Goal: Task Accomplishment & Management: Complete application form

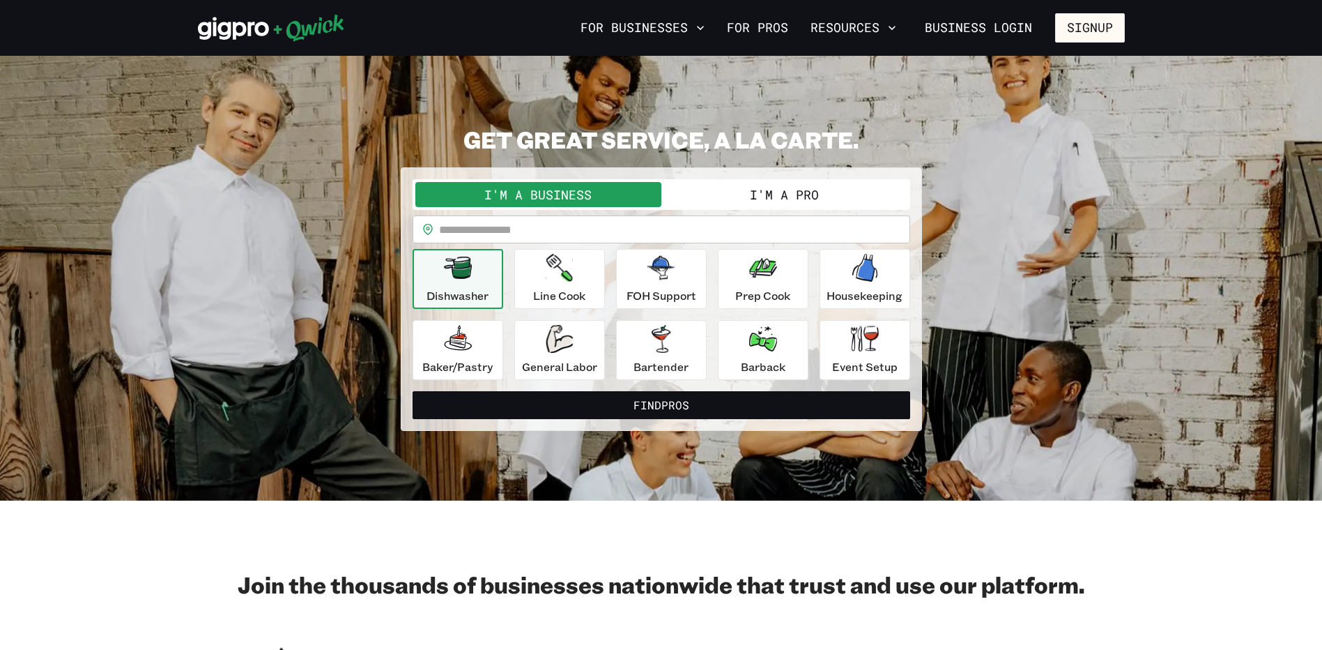
click at [528, 229] on input "text" at bounding box center [674, 229] width 471 height 28
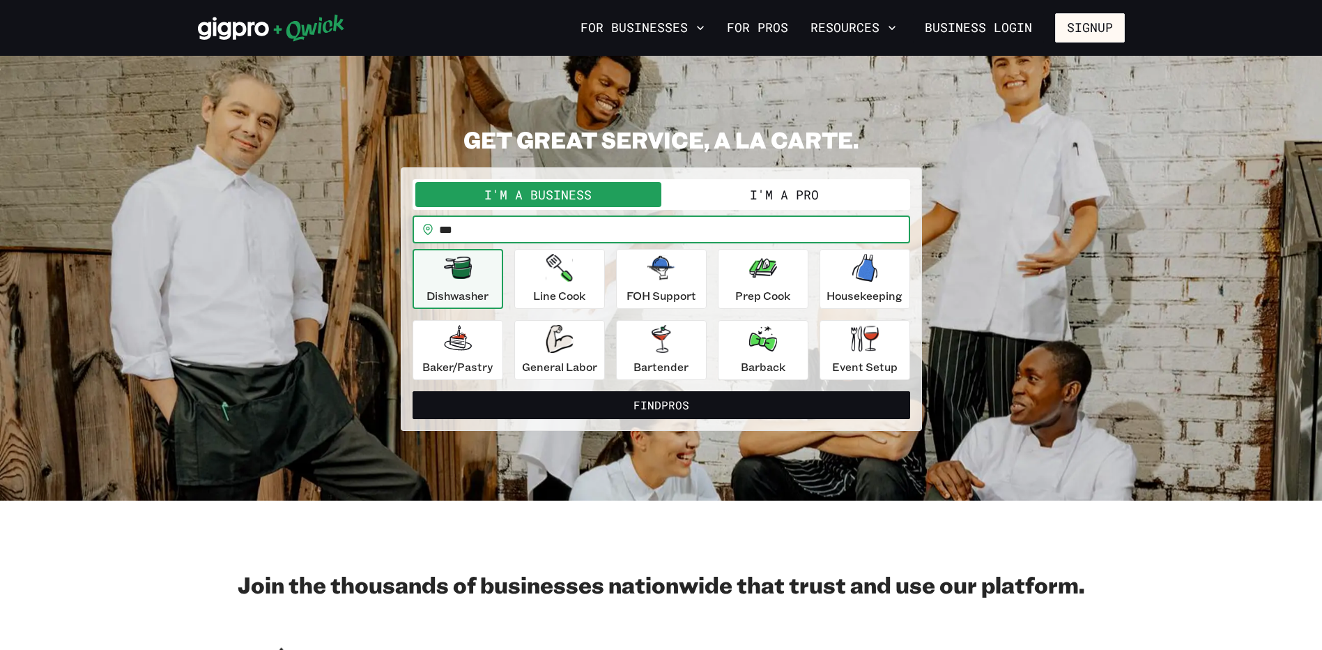
click at [413, 391] on button "Find Pros" at bounding box center [662, 405] width 498 height 28
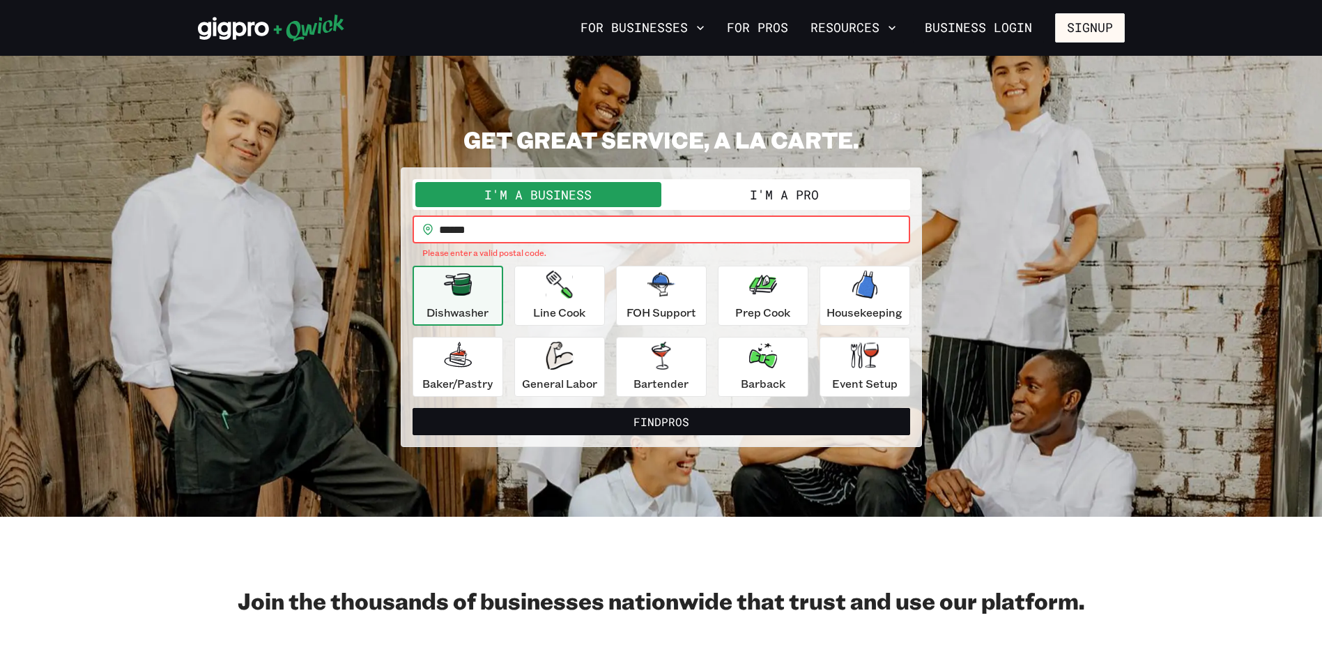
type input "*****"
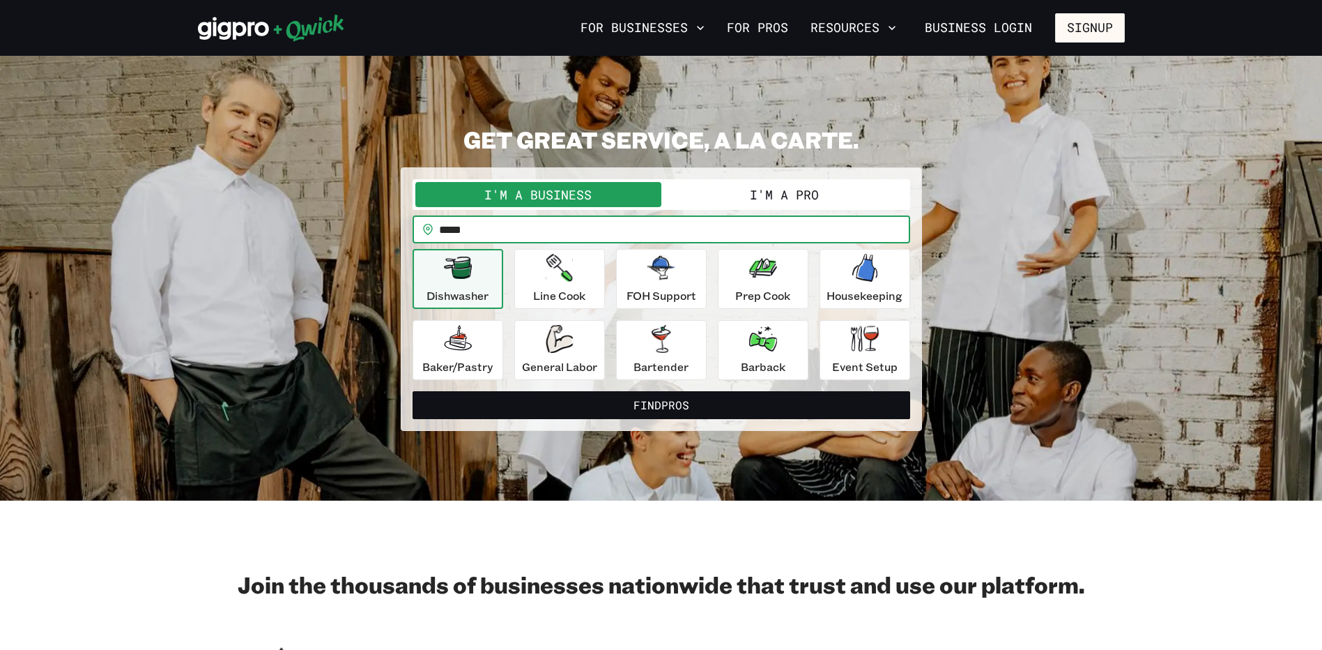
click at [792, 193] on button "I'm a Pro" at bounding box center [785, 194] width 246 height 25
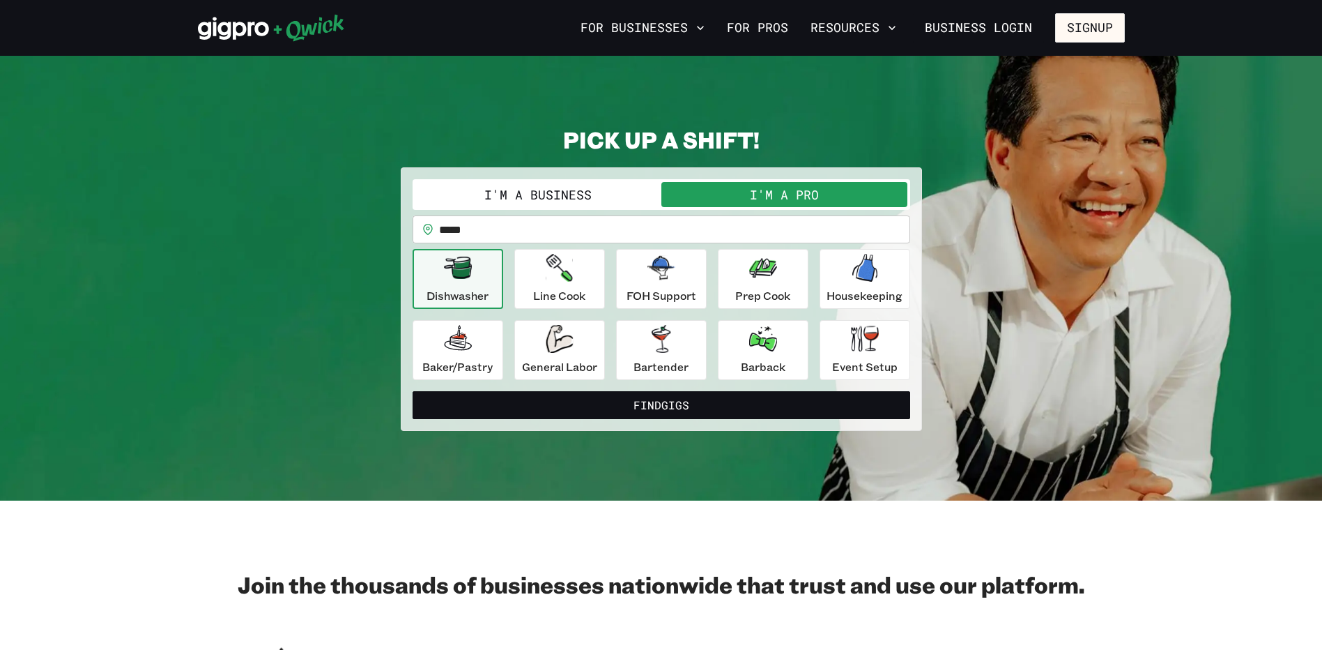
click at [551, 196] on button "I'm a Business" at bounding box center [538, 194] width 246 height 25
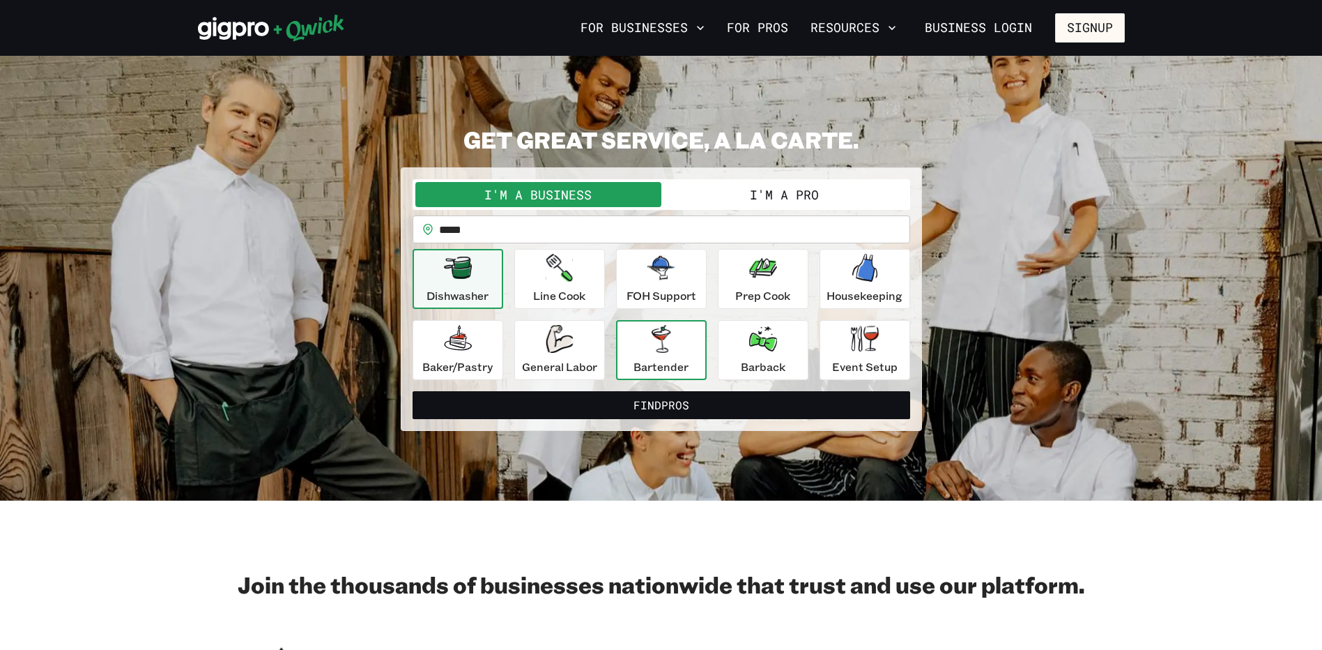
click at [678, 347] on div "Bartender" at bounding box center [661, 350] width 55 height 50
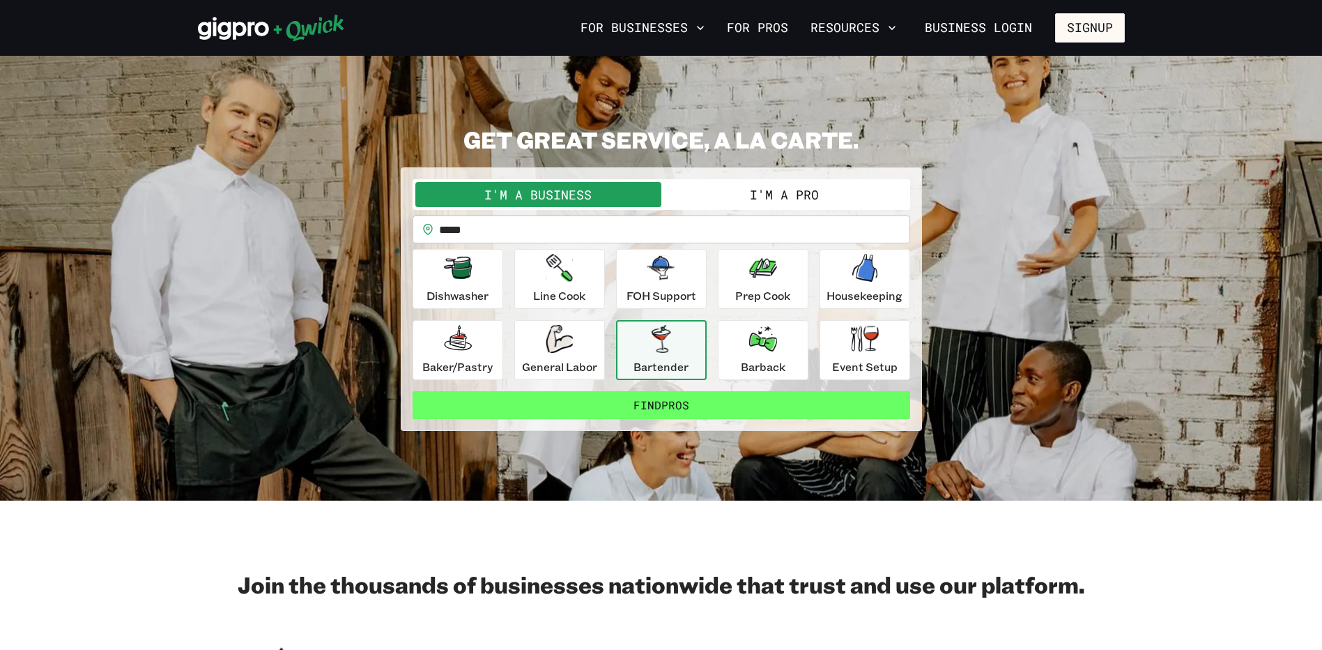
click at [670, 405] on button "Find Pros" at bounding box center [662, 405] width 498 height 28
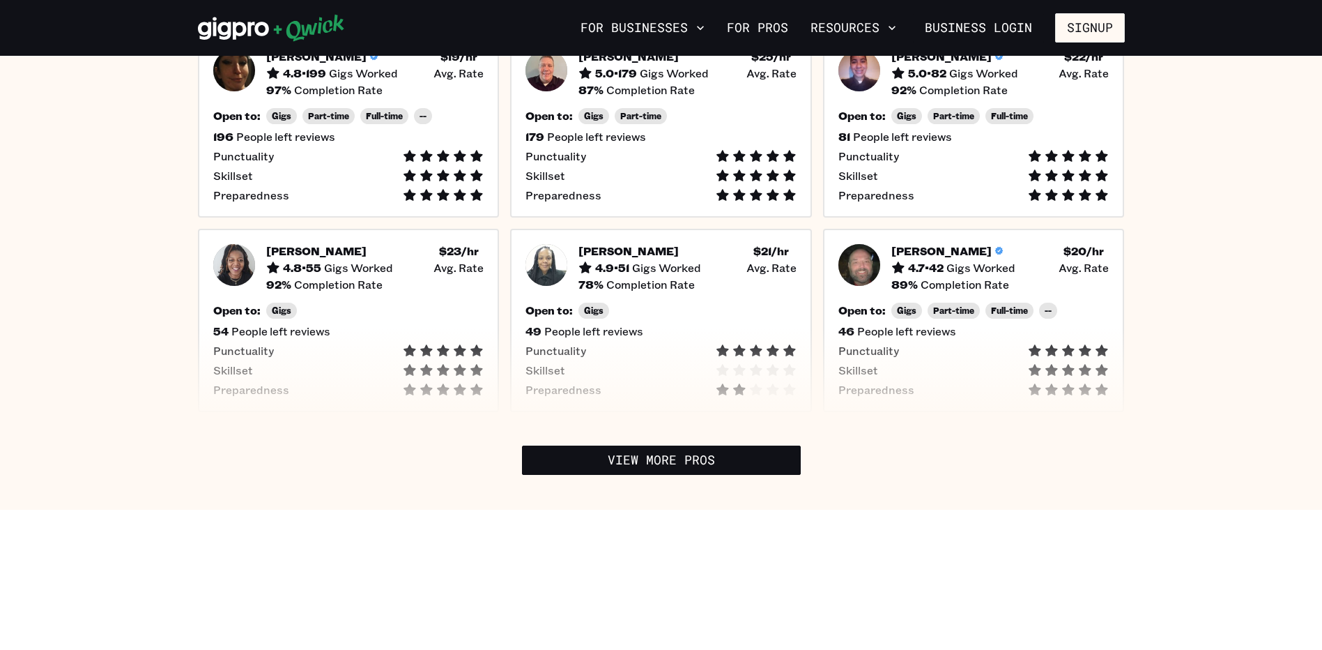
scroll to position [418, 0]
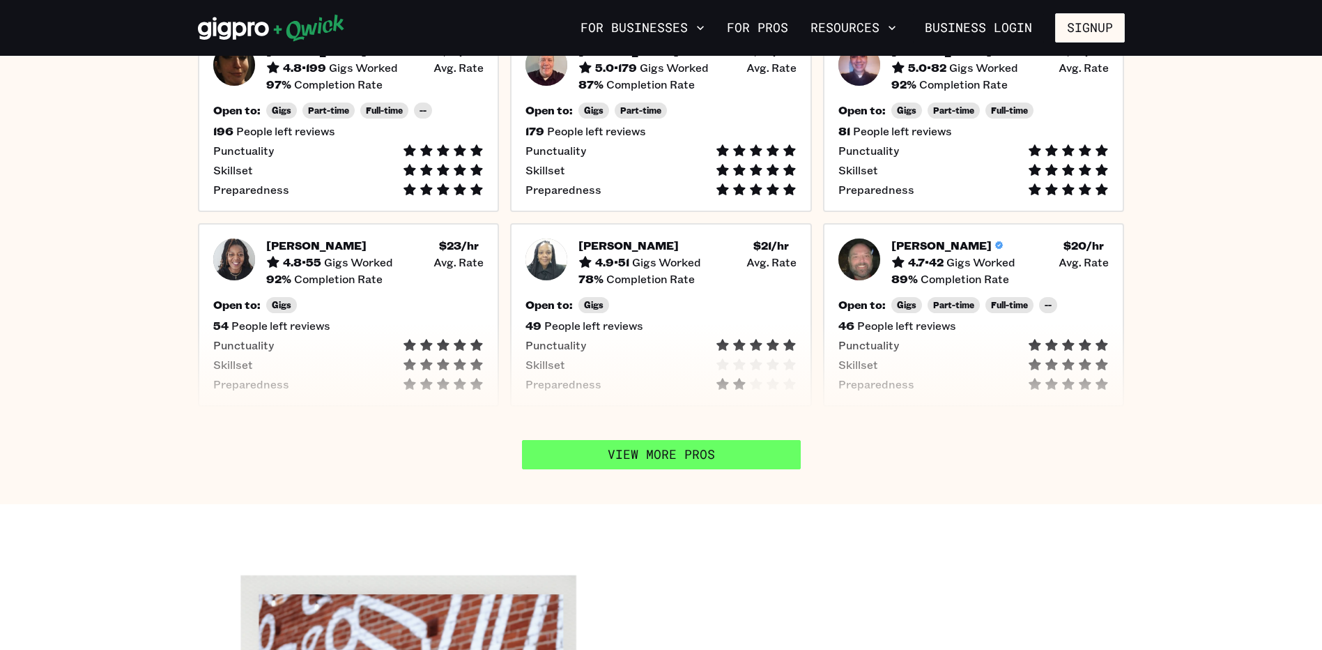
click at [656, 461] on link "View More Pros" at bounding box center [661, 454] width 279 height 29
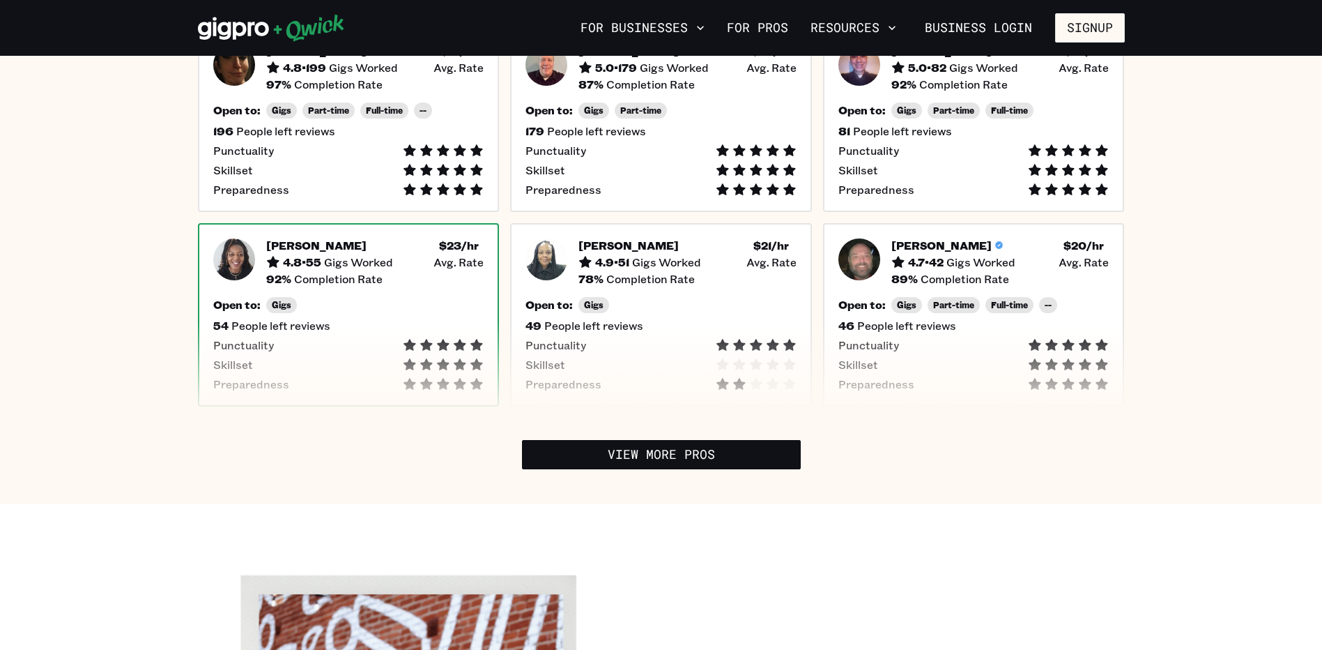
scroll to position [279, 0]
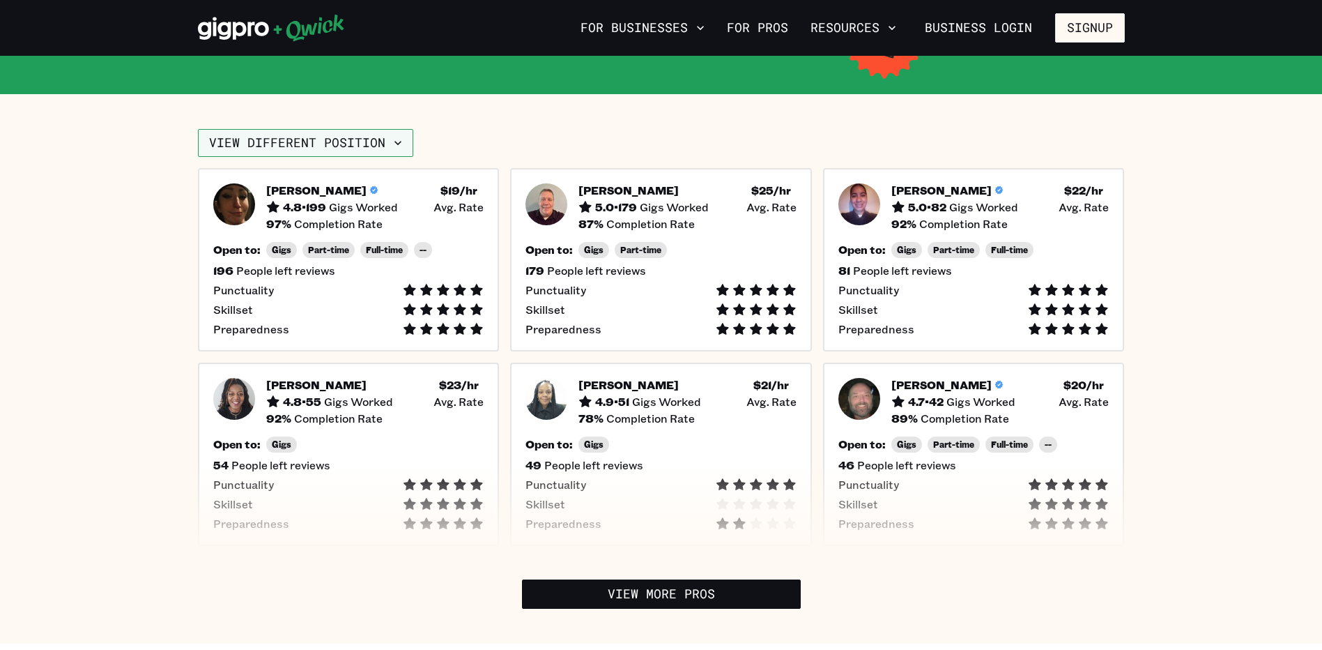
click at [397, 143] on icon "button" at bounding box center [398, 143] width 14 height 14
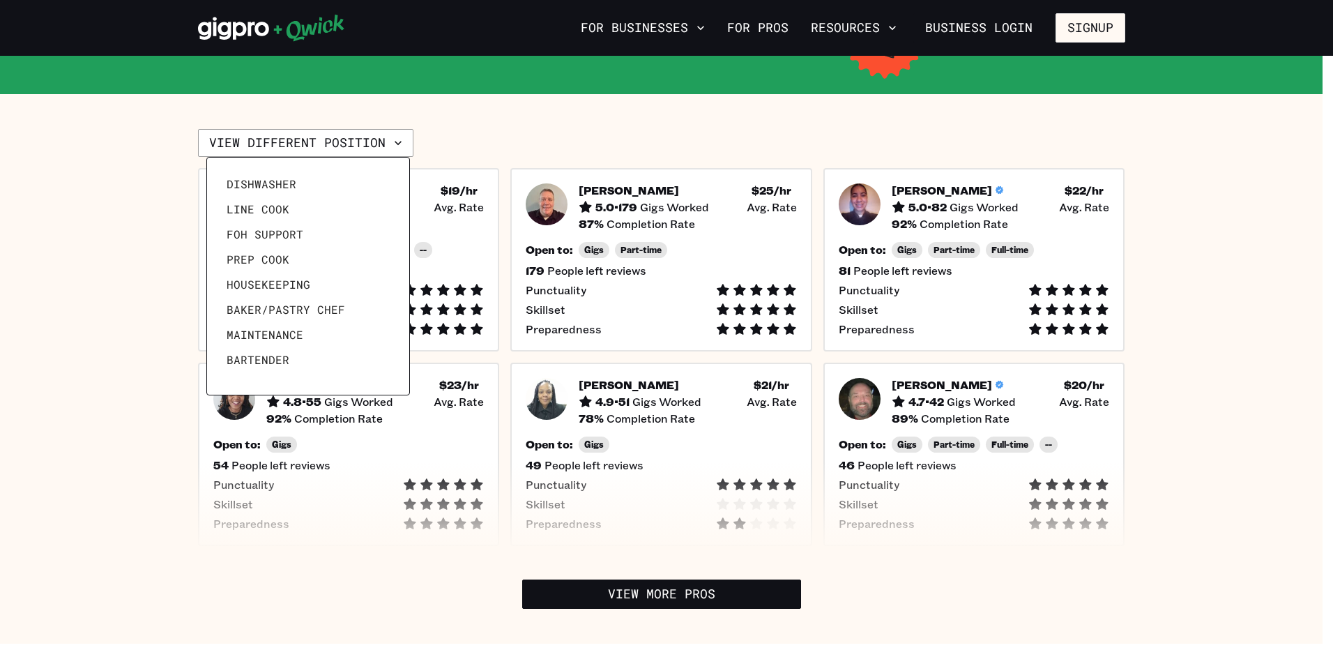
click at [455, 125] on div at bounding box center [666, 325] width 1333 height 650
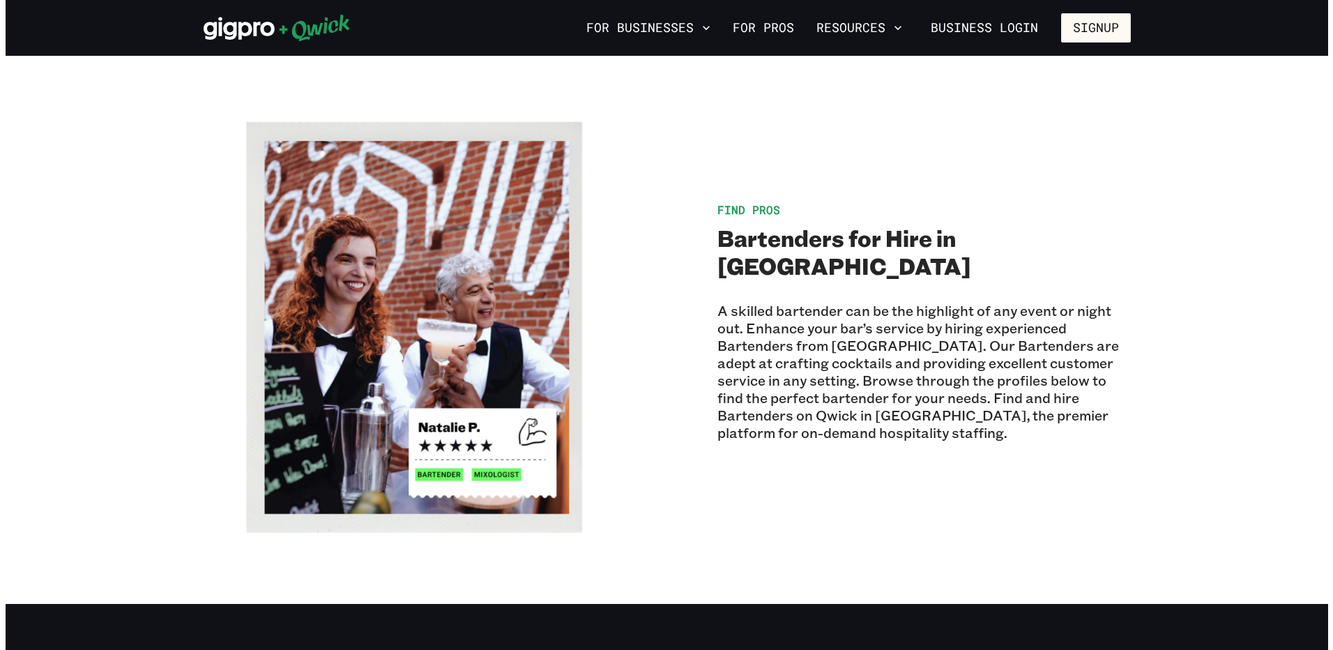
scroll to position [976, 0]
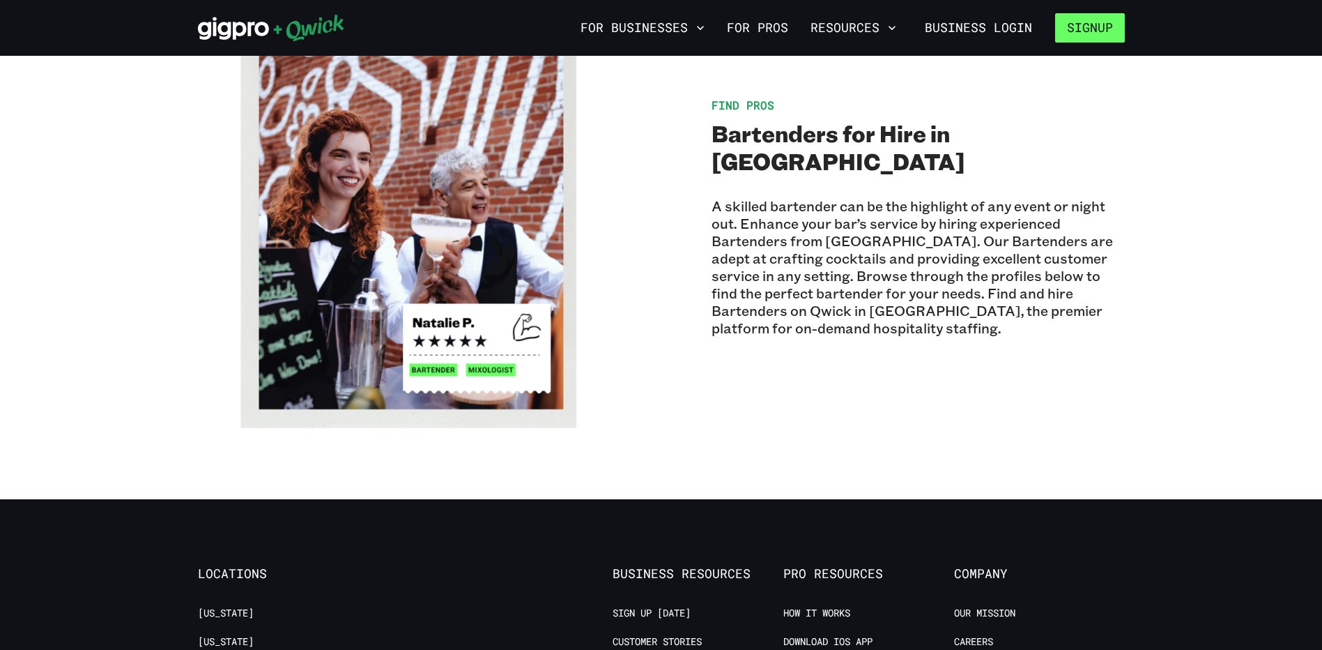
click at [1096, 23] on button "Signup" at bounding box center [1090, 27] width 70 height 29
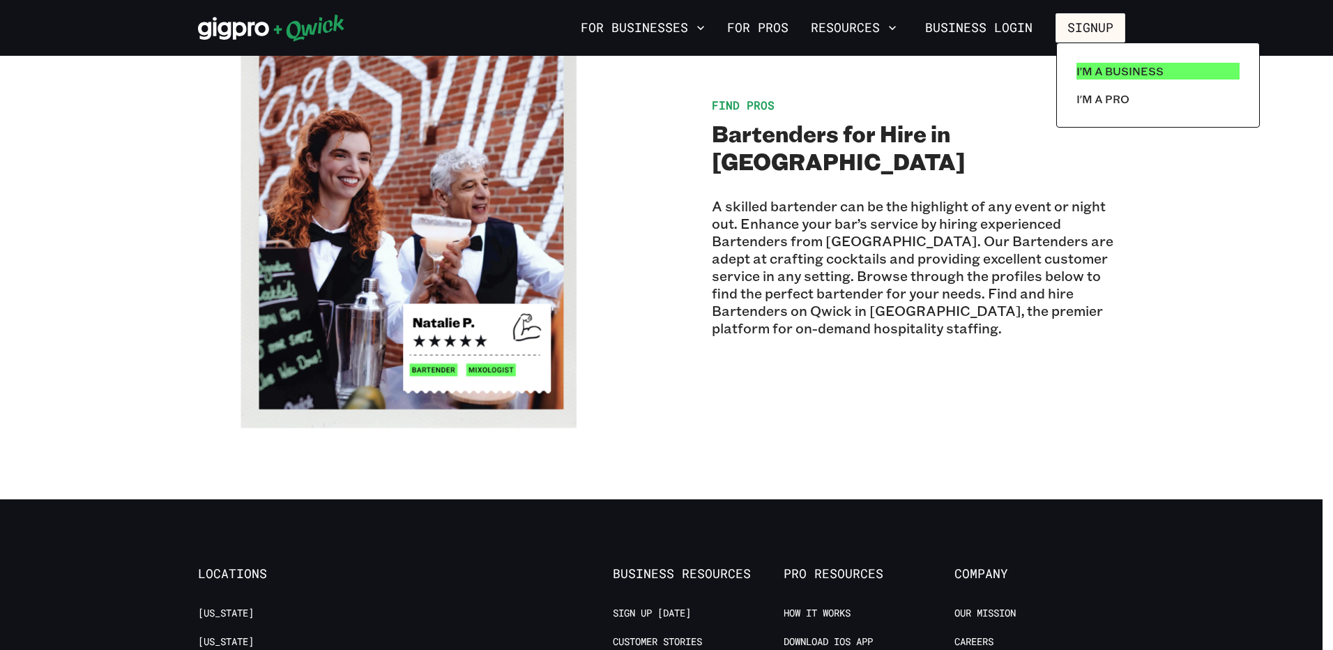
click at [1137, 69] on p "I'm a Business" at bounding box center [1119, 71] width 87 height 17
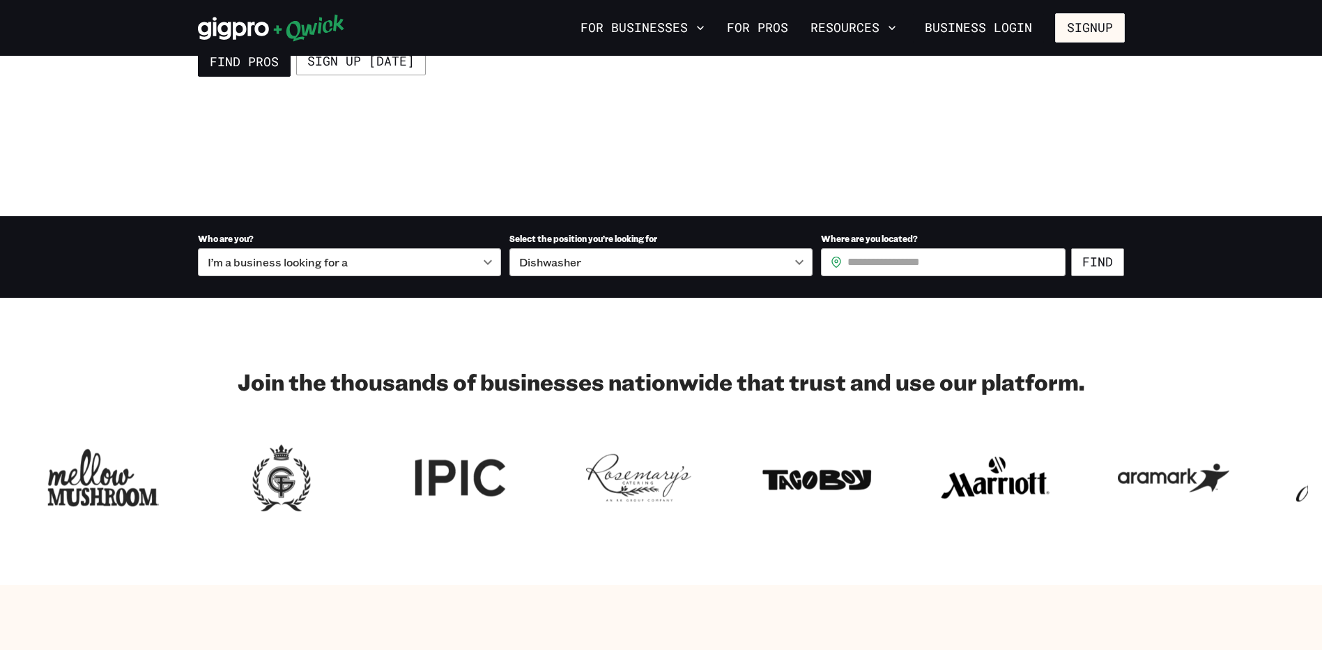
scroll to position [279, 0]
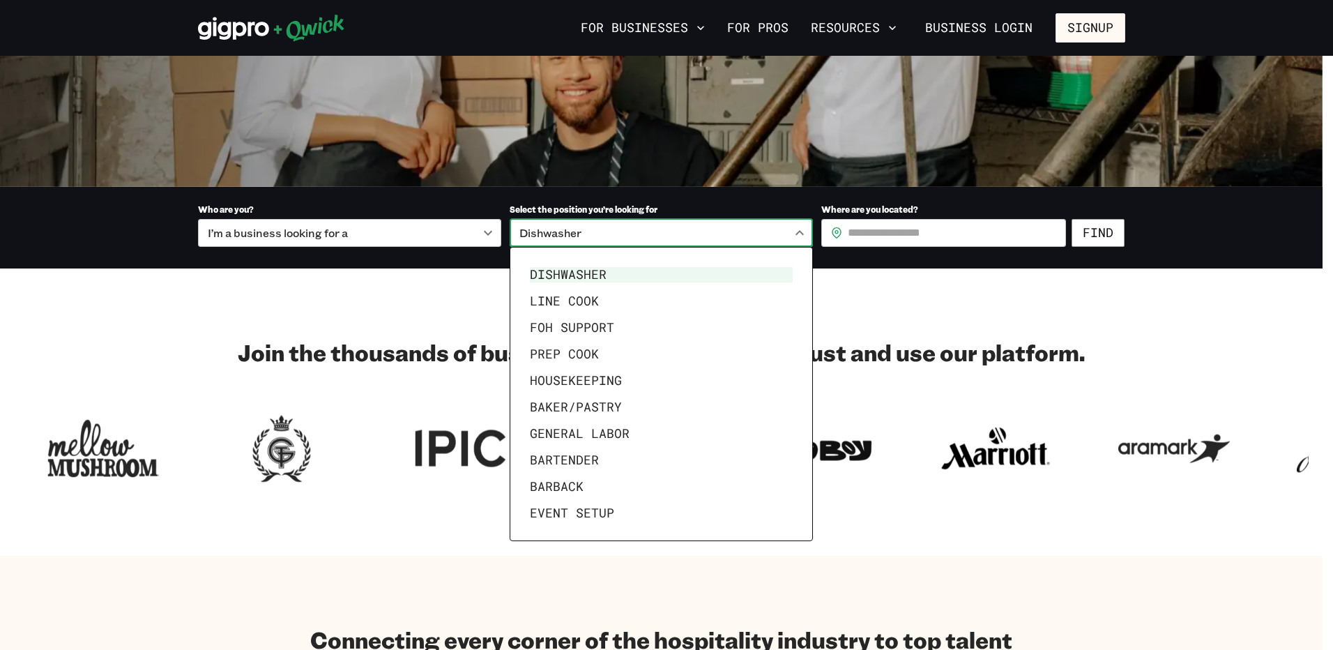
click at [813, 234] on body "**********" at bounding box center [666, 46] width 1333 height 650
click at [586, 463] on li "Bartender" at bounding box center [661, 460] width 274 height 26
type input "*********"
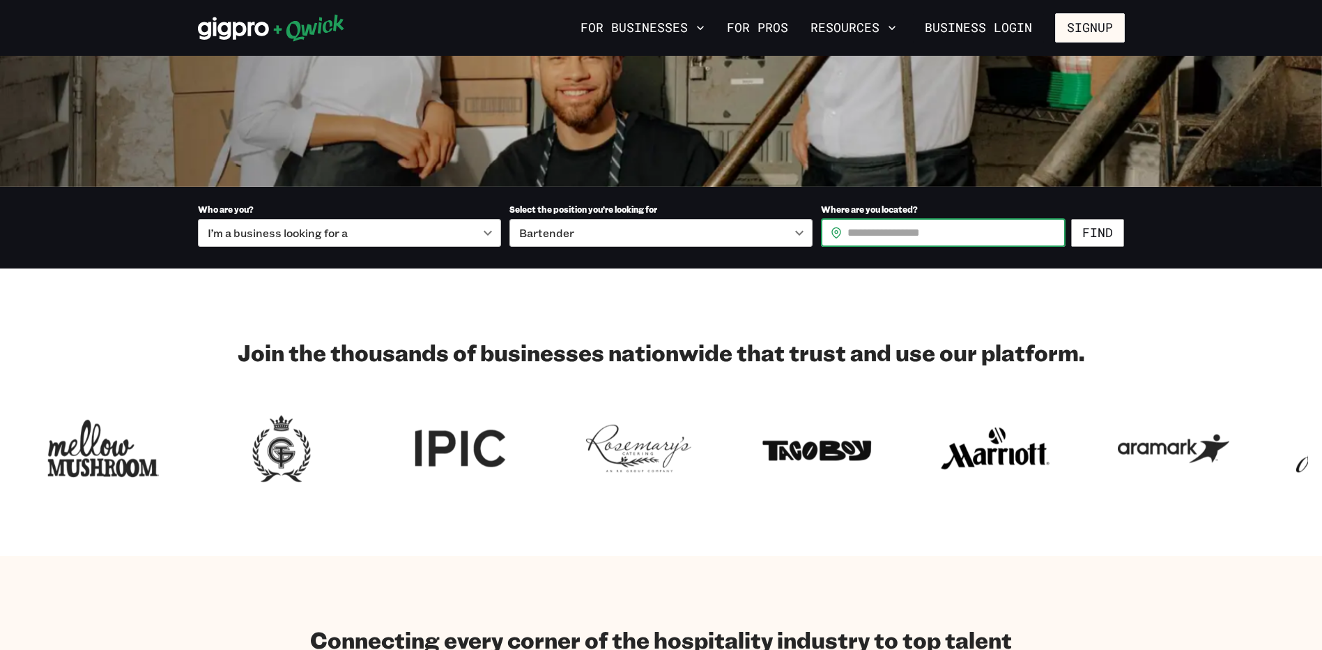
click at [904, 232] on input "Where are you located?" at bounding box center [957, 233] width 218 height 28
type input "*****"
click at [1115, 233] on button "Find" at bounding box center [1097, 233] width 53 height 28
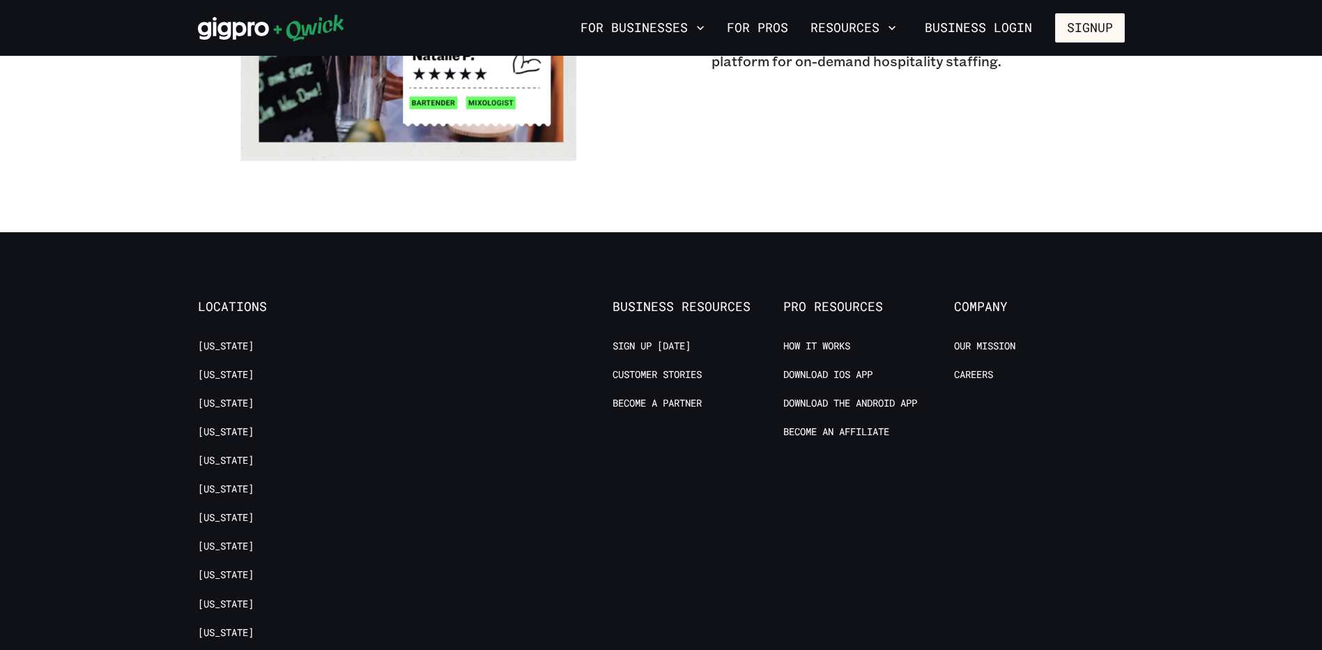
scroll to position [1255, 0]
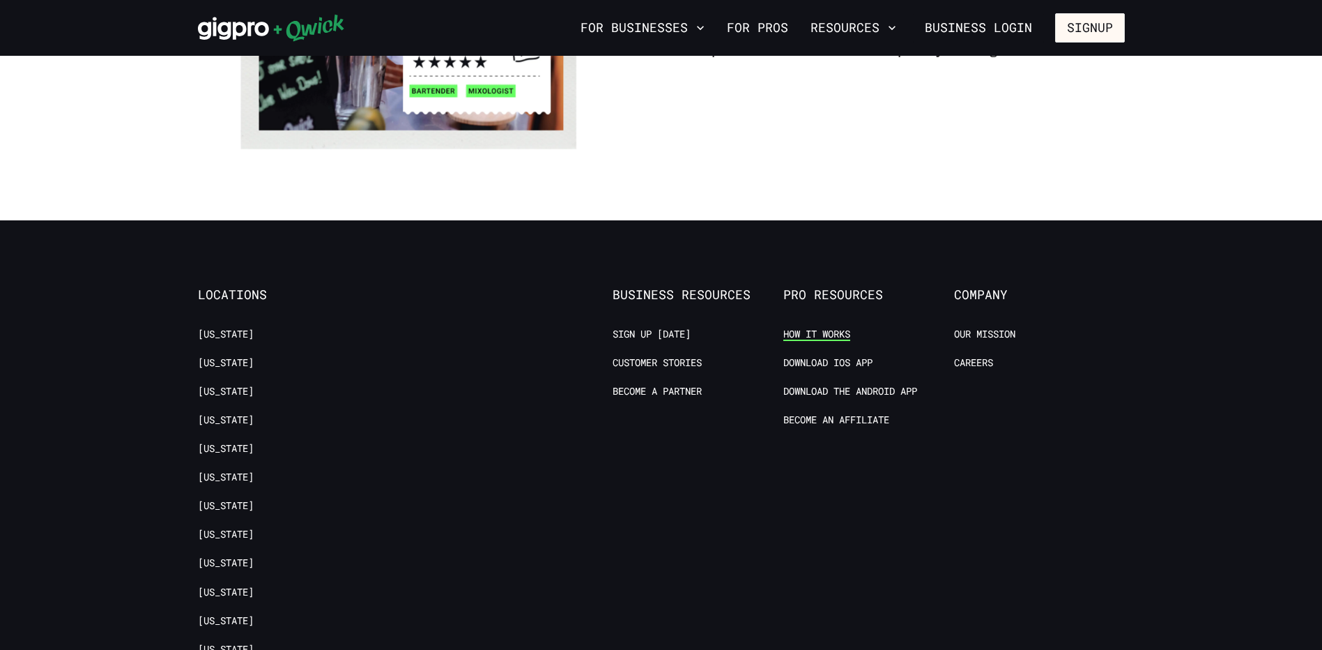
click at [823, 328] on link "How it Works" at bounding box center [816, 334] width 67 height 13
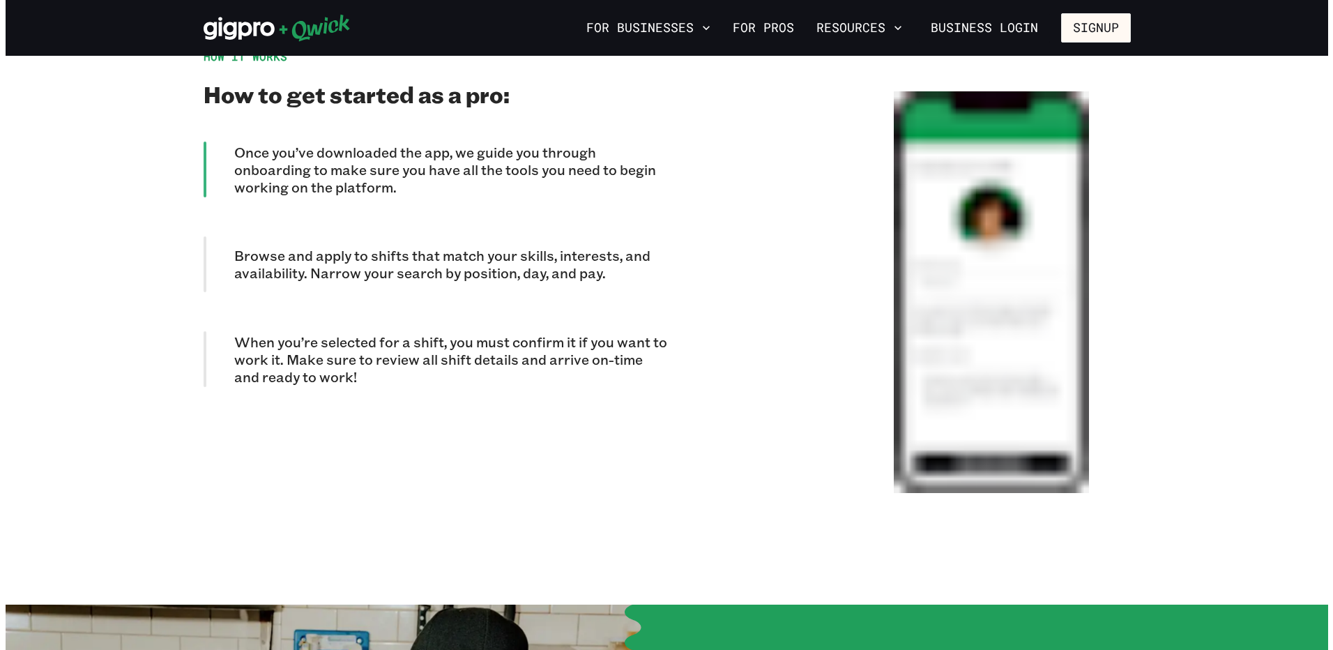
scroll to position [1221, 0]
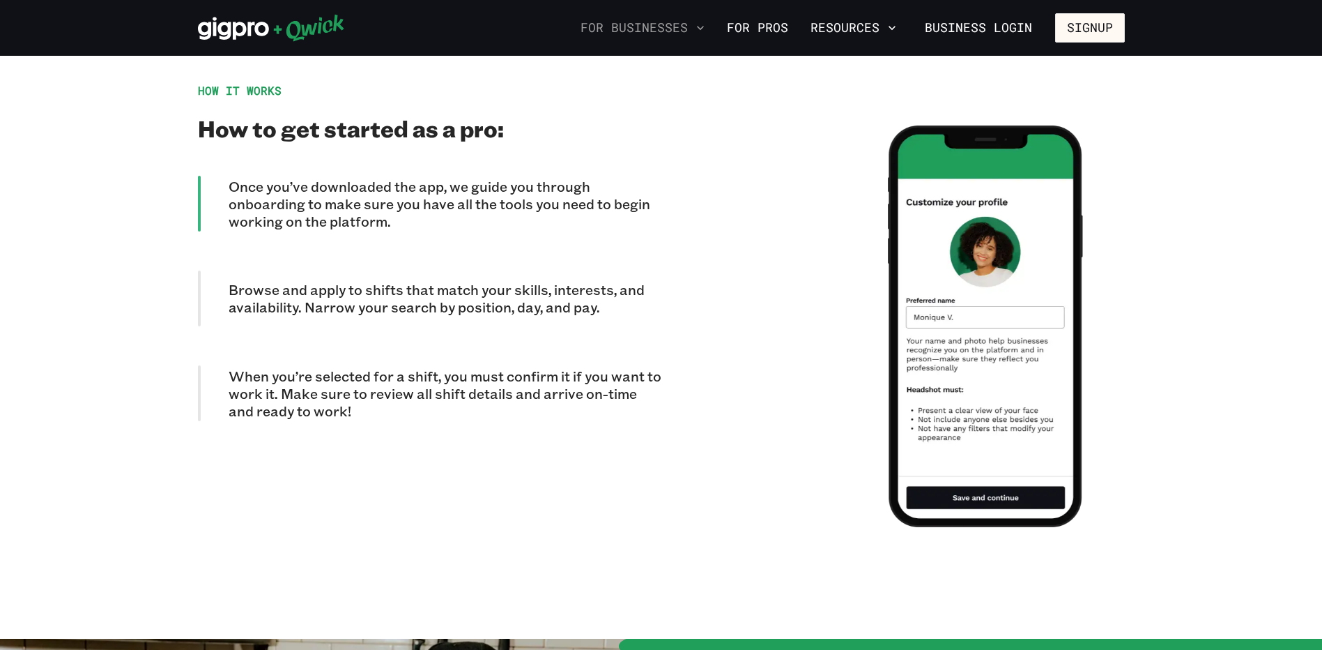
click at [661, 22] on button "For Businesses" at bounding box center [642, 28] width 135 height 24
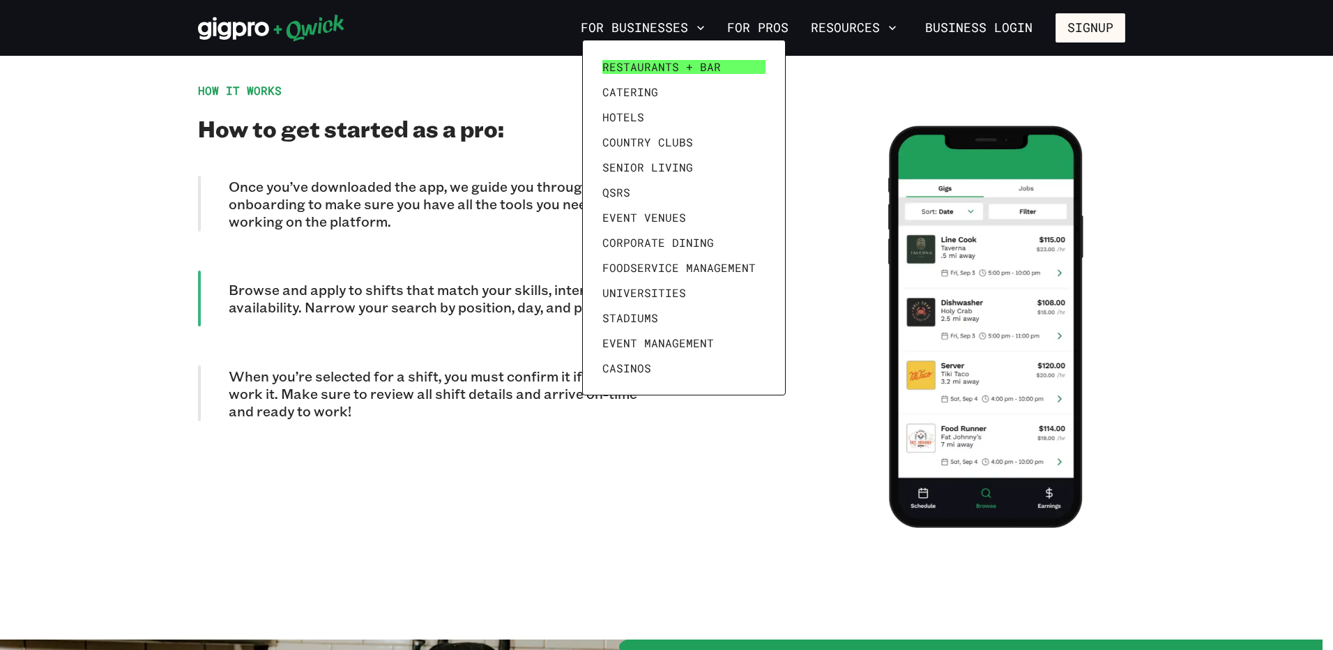
click at [662, 64] on span "Restaurants + Bar" at bounding box center [661, 67] width 118 height 14
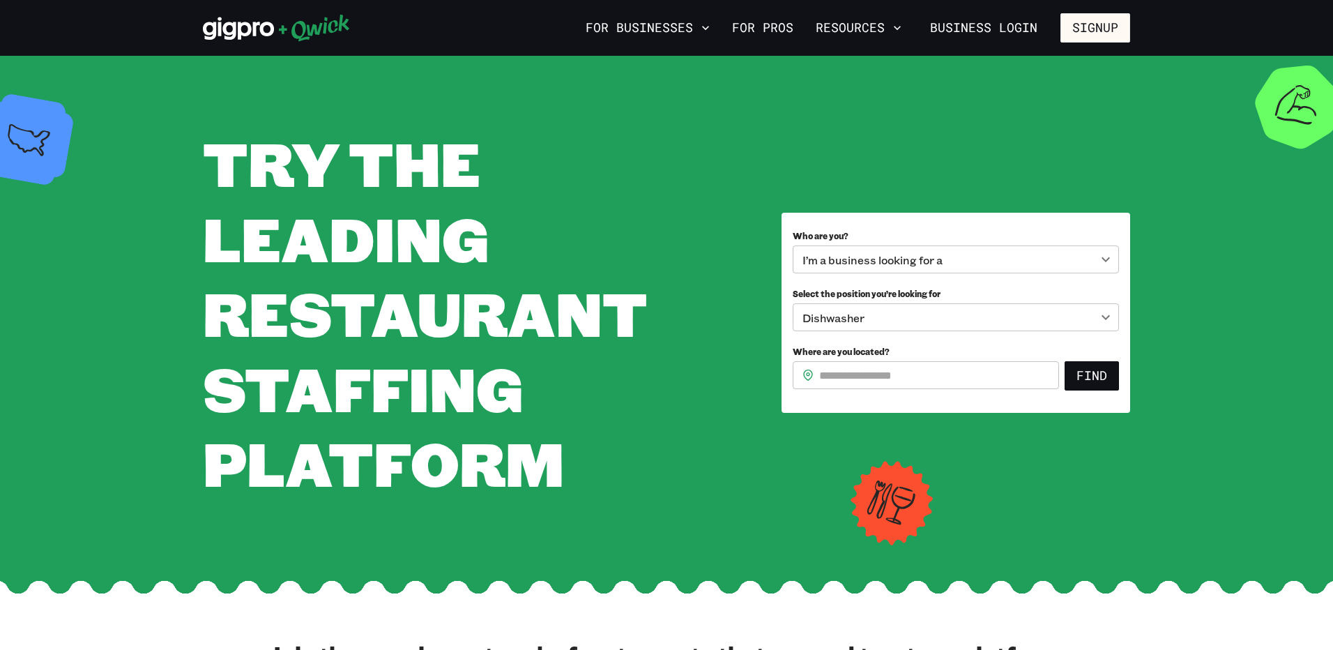
click at [860, 314] on body "**********" at bounding box center [666, 325] width 1333 height 650
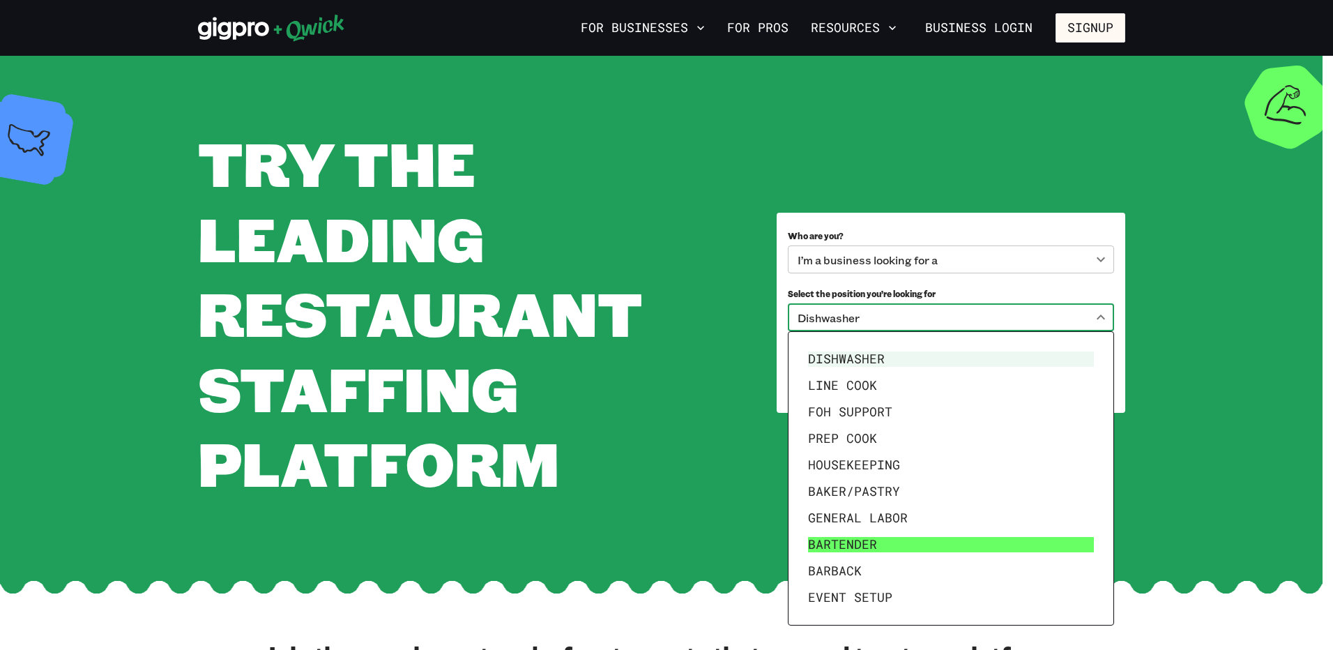
click at [859, 545] on li "Bartender" at bounding box center [950, 544] width 297 height 26
type input "*********"
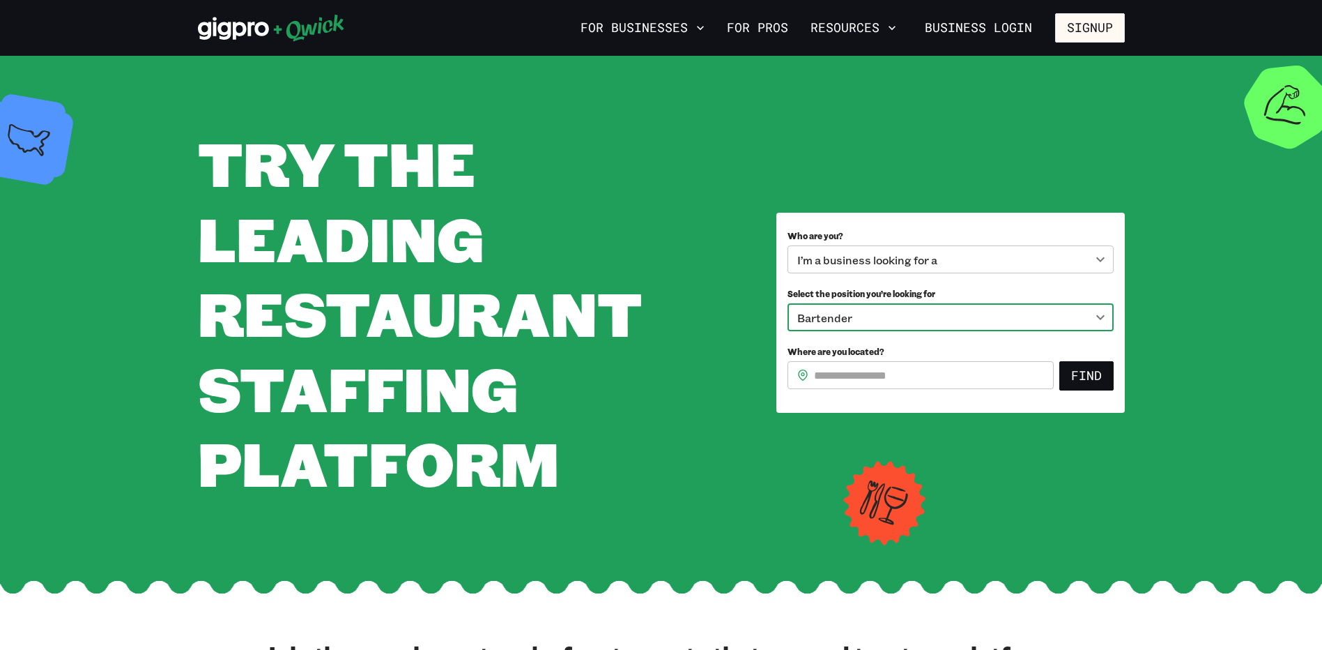
click at [968, 375] on input "Where are you located?" at bounding box center [934, 375] width 240 height 28
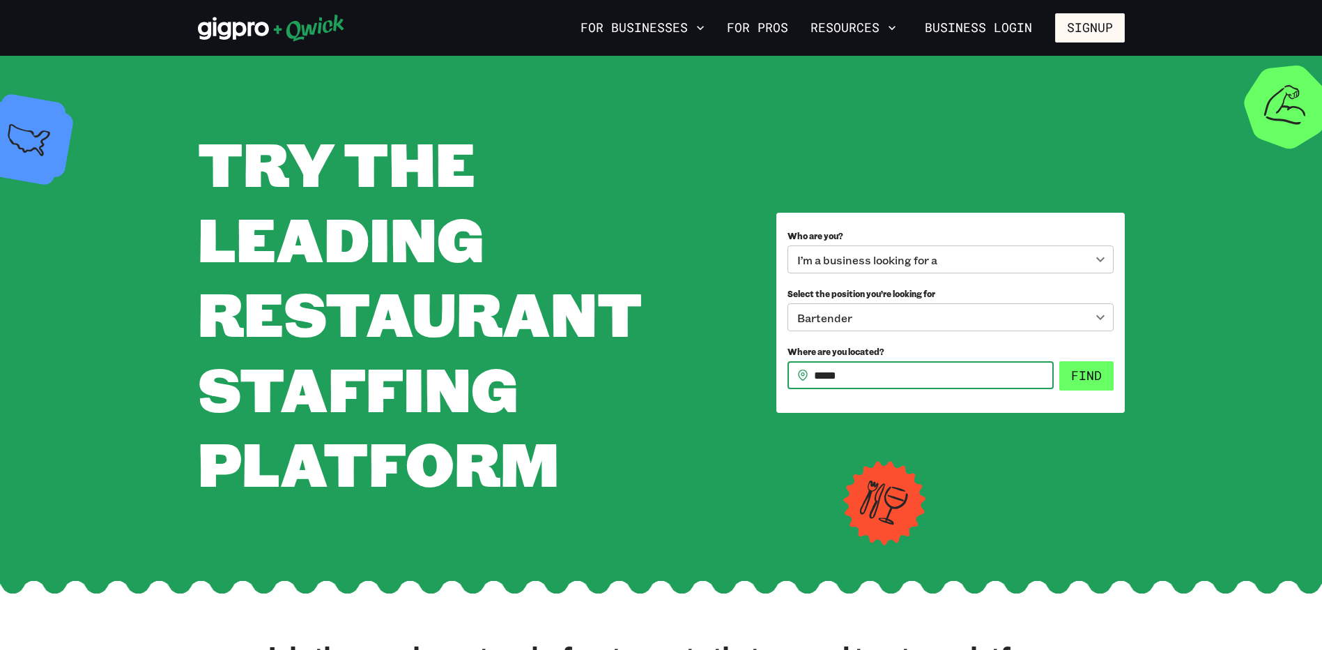
type input "*****"
click at [1078, 383] on button "Find" at bounding box center [1087, 375] width 54 height 29
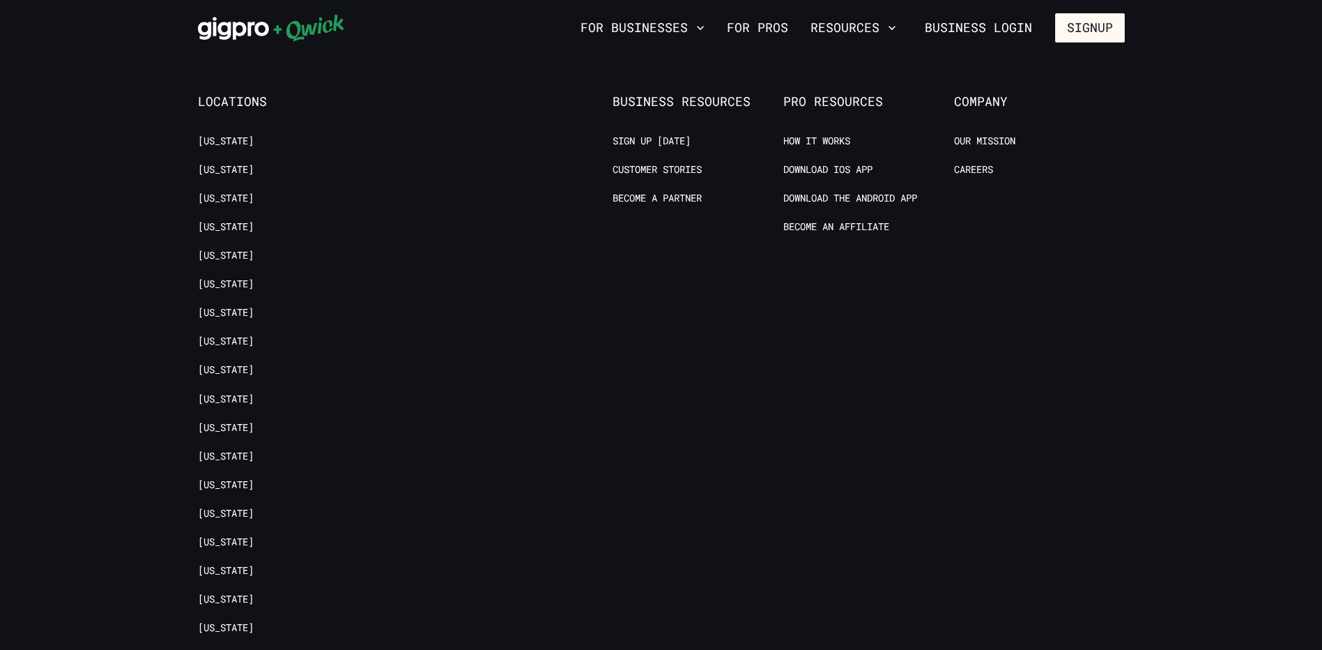
scroll to position [1255, 0]
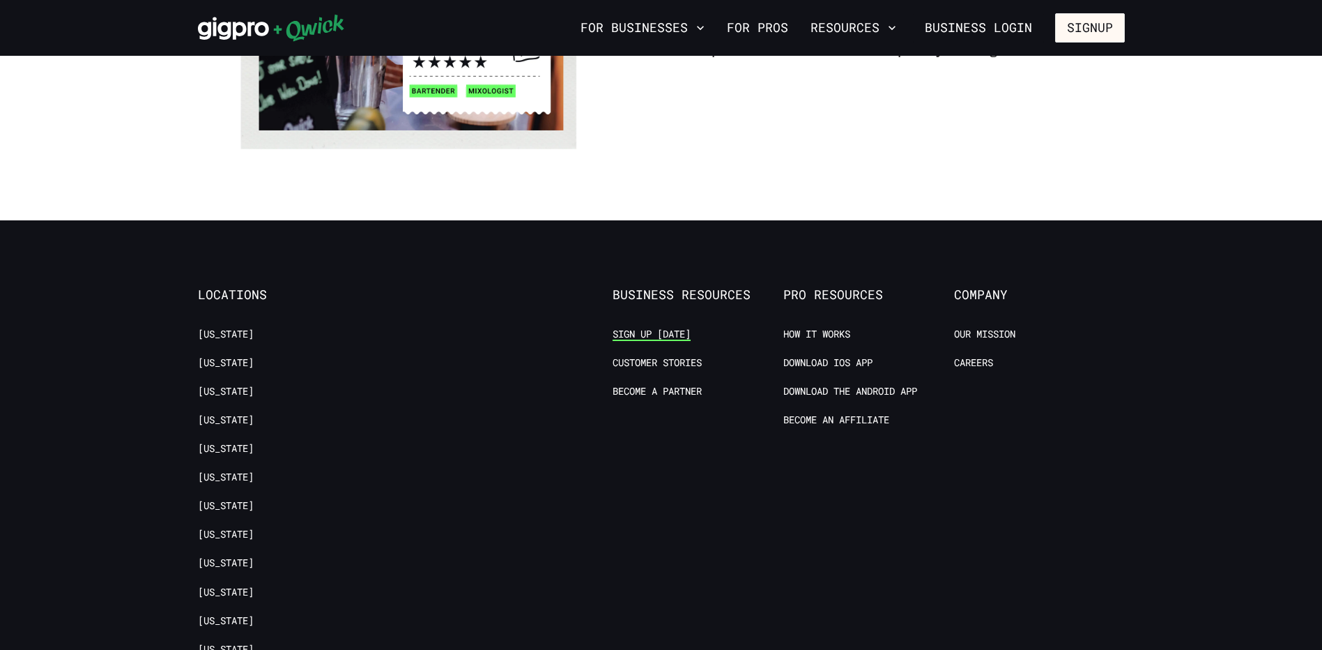
click at [652, 332] on link "Sign up [DATE]" at bounding box center [652, 334] width 78 height 13
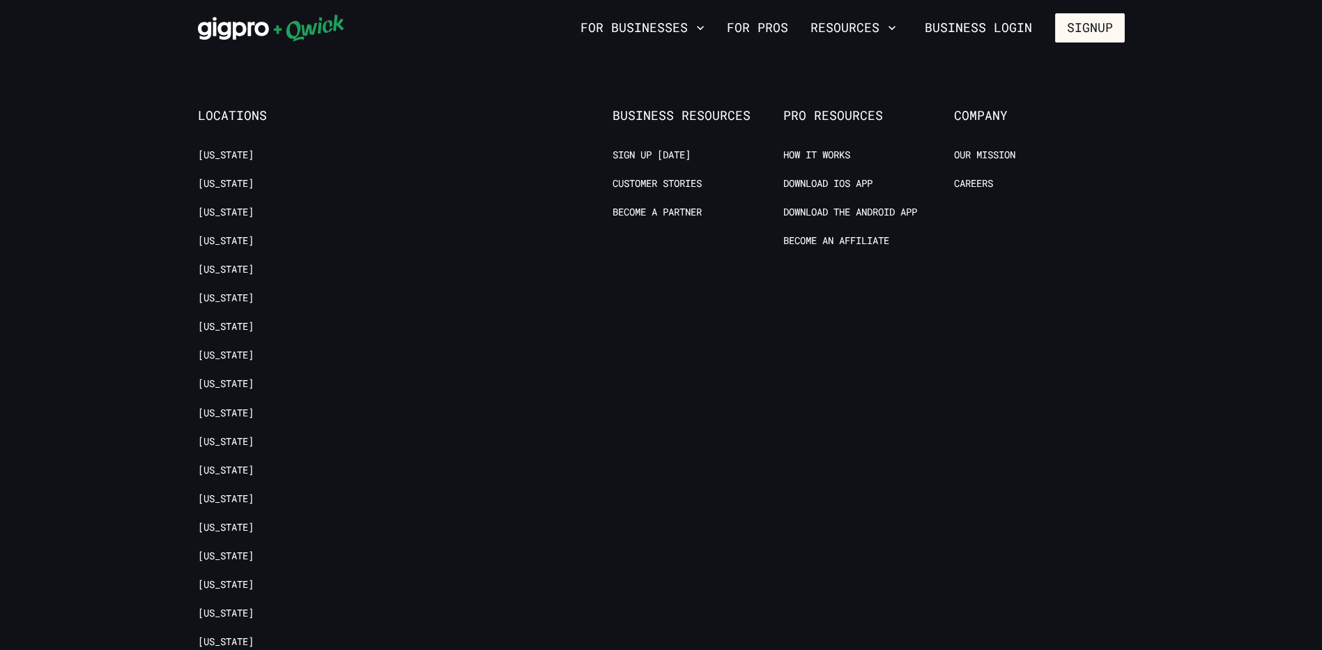
scroll to position [1464, 0]
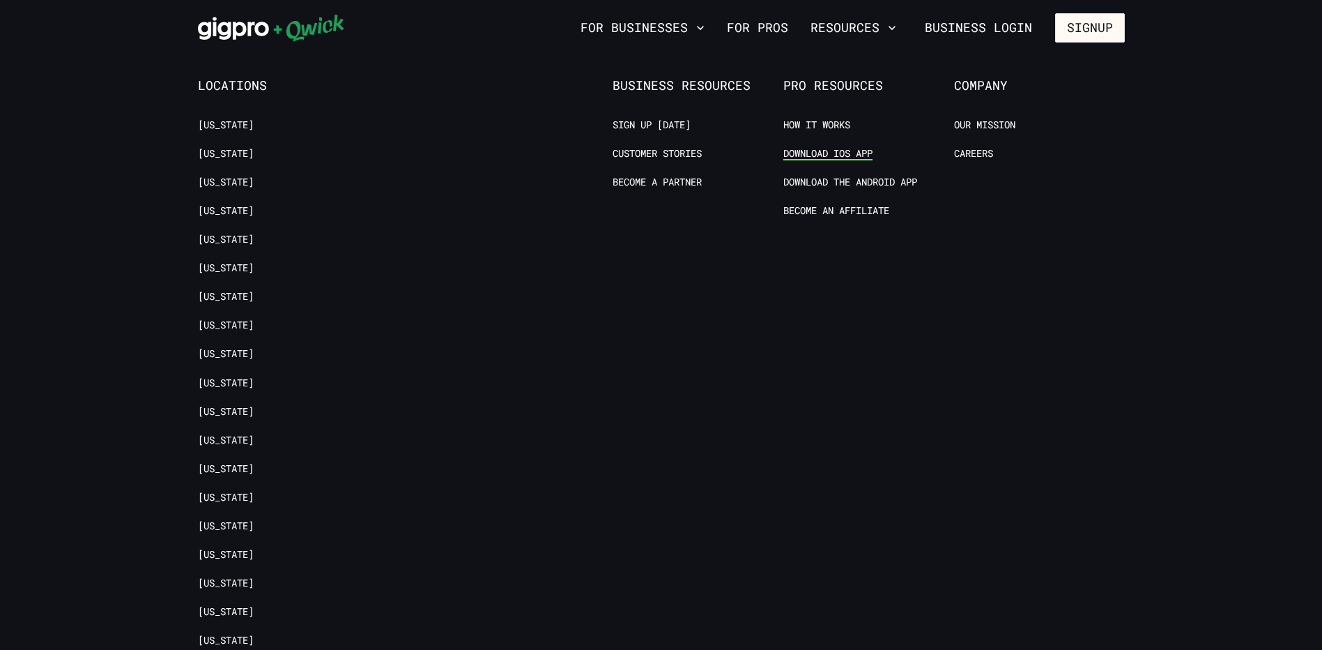
click at [836, 153] on link "Download IOS App" at bounding box center [827, 153] width 89 height 13
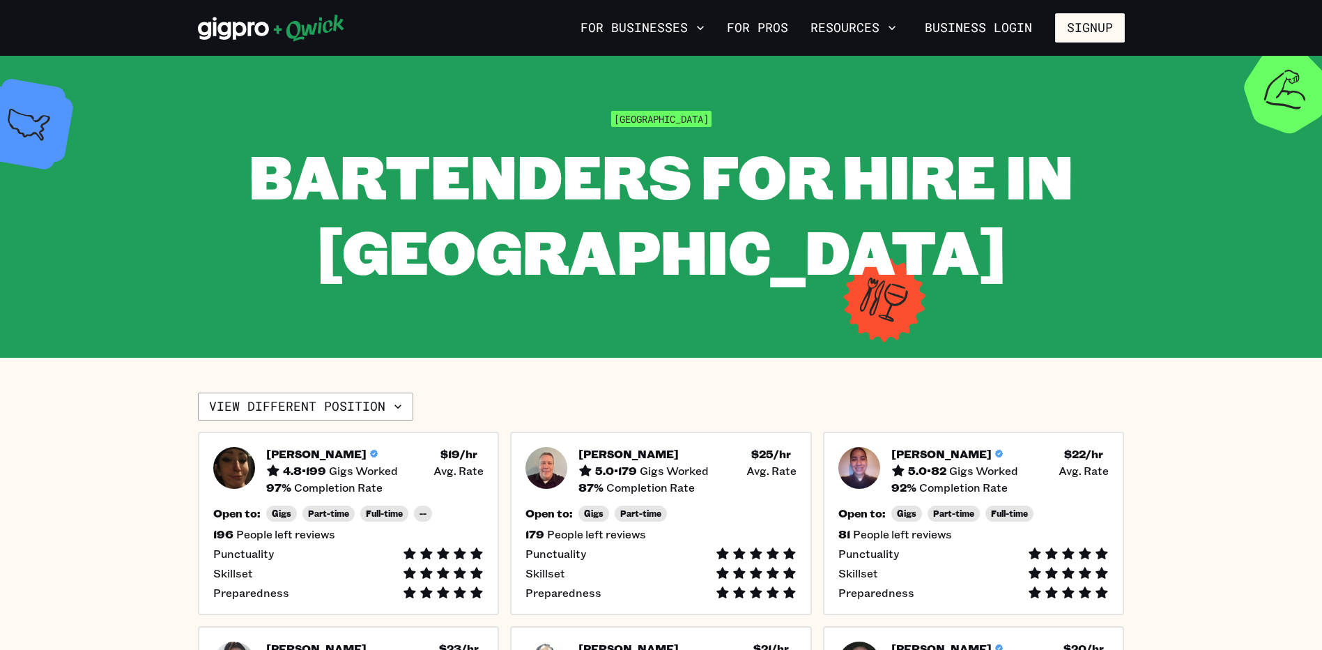
scroll to position [0, 0]
